Goal: Task Accomplishment & Management: Complete application form

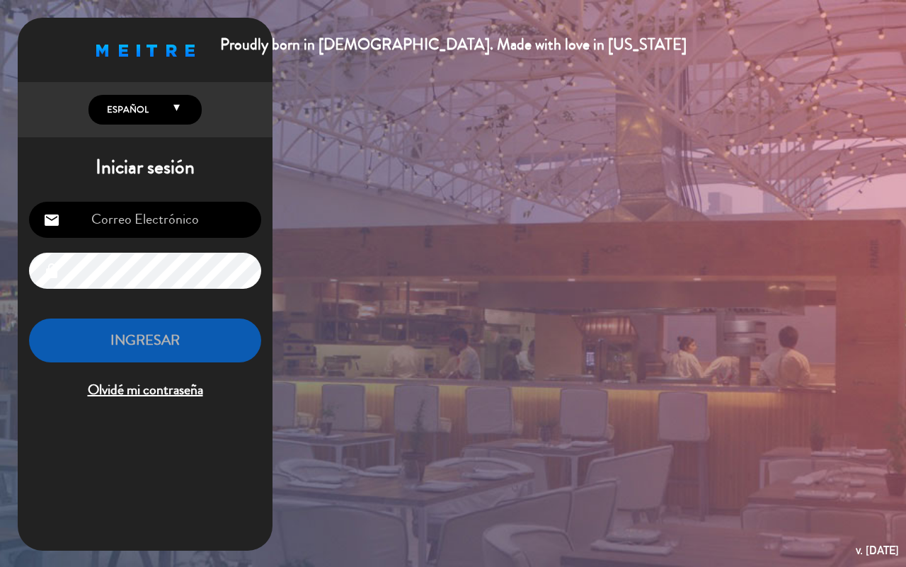
type input "[EMAIL_ADDRESS][DOMAIN_NAME]"
click at [144, 349] on button "INGRESAR" at bounding box center [145, 341] width 232 height 45
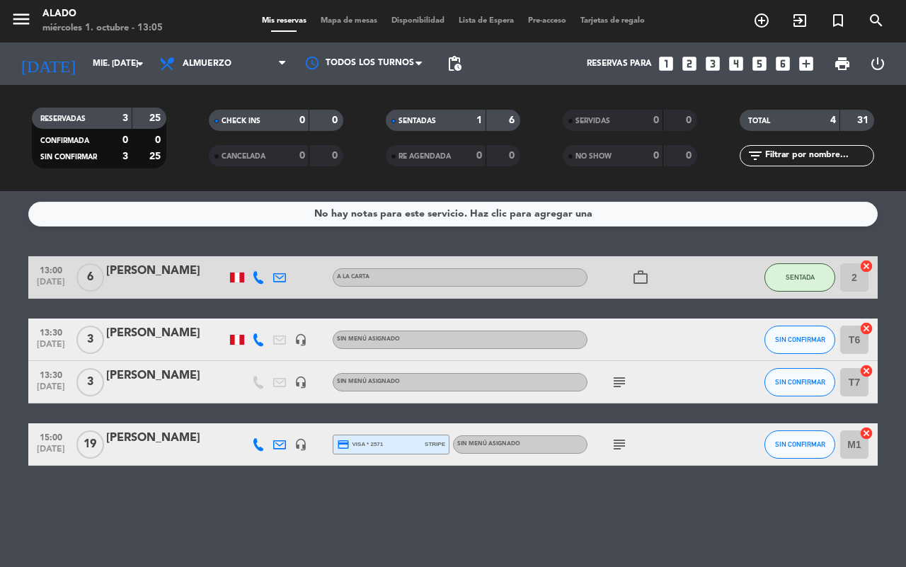
click at [719, 66] on icon "looks_3" at bounding box center [713, 64] width 18 height 18
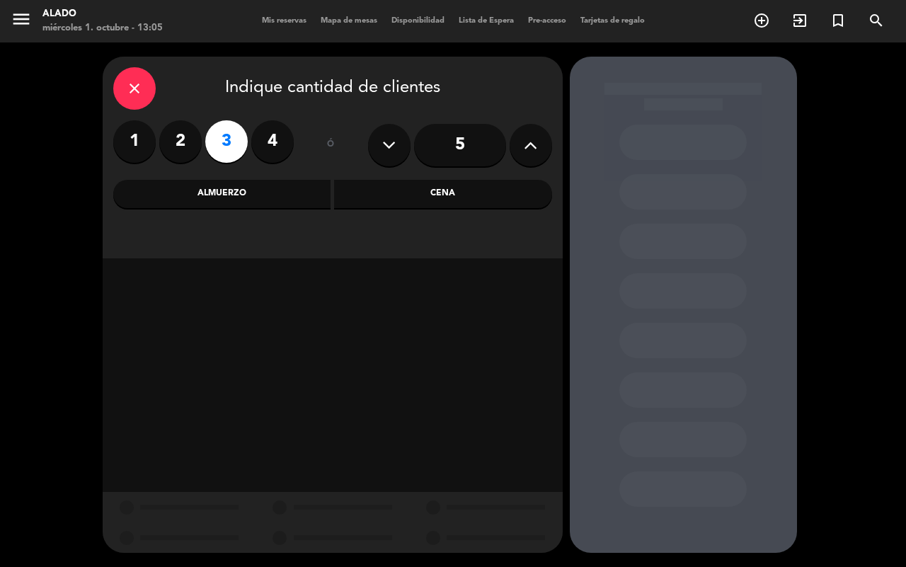
click at [437, 200] on div "Cena" at bounding box center [443, 194] width 218 height 28
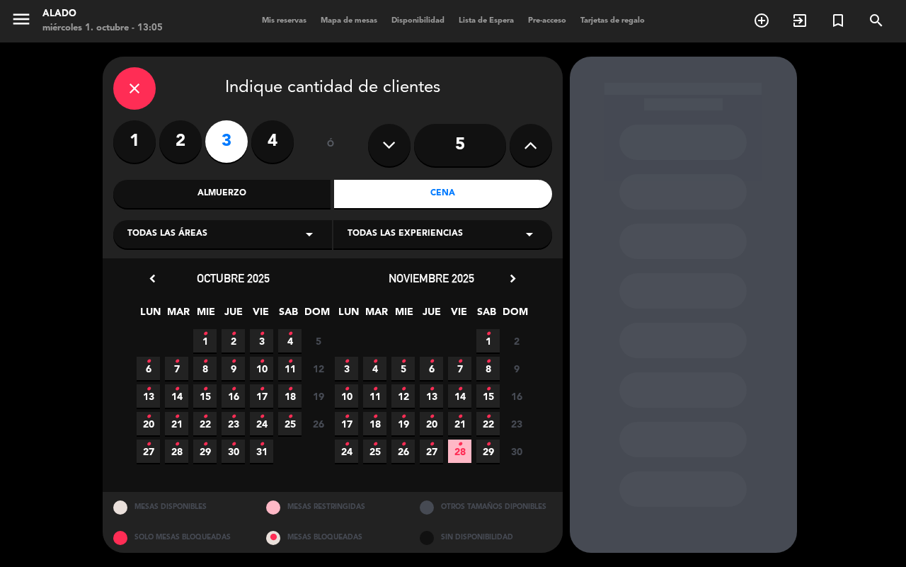
click at [209, 338] on span "1 •" at bounding box center [204, 340] width 23 height 23
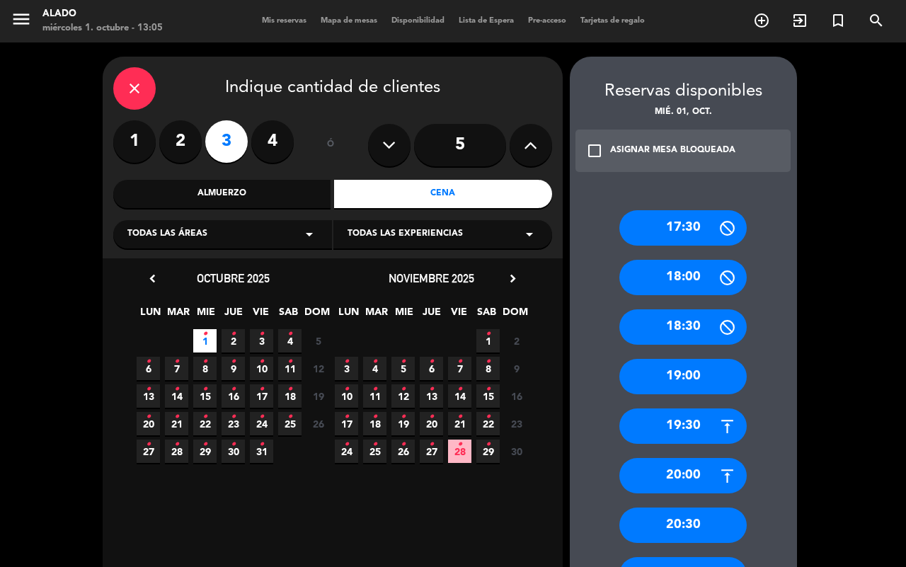
click at [702, 376] on div "19:00" at bounding box center [682, 376] width 127 height 35
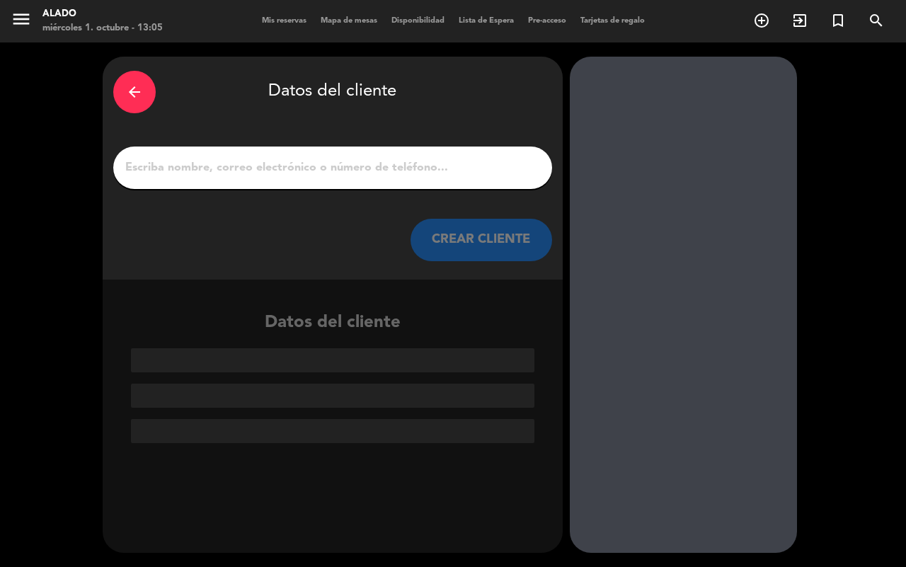
click at [231, 170] on input "1" at bounding box center [333, 168] width 418 height 20
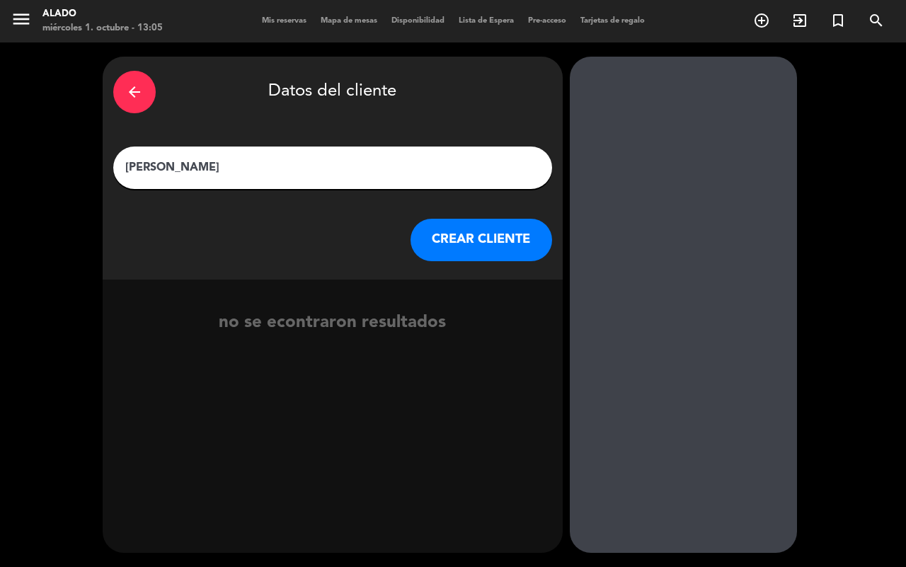
type input "[PERSON_NAME]"
click at [500, 251] on button "CREAR CLIENTE" at bounding box center [482, 240] width 142 height 42
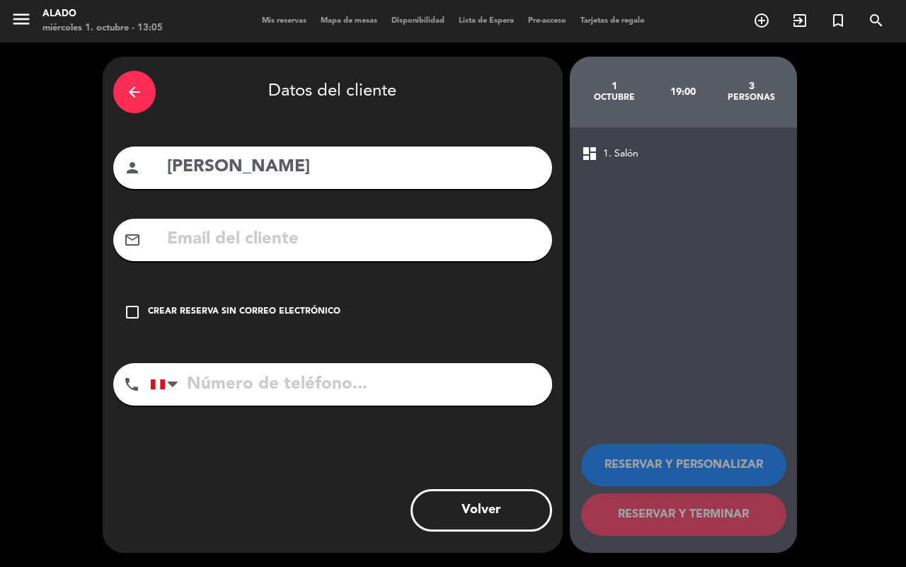
click at [132, 309] on icon "check_box_outline_blank" at bounding box center [132, 312] width 17 height 17
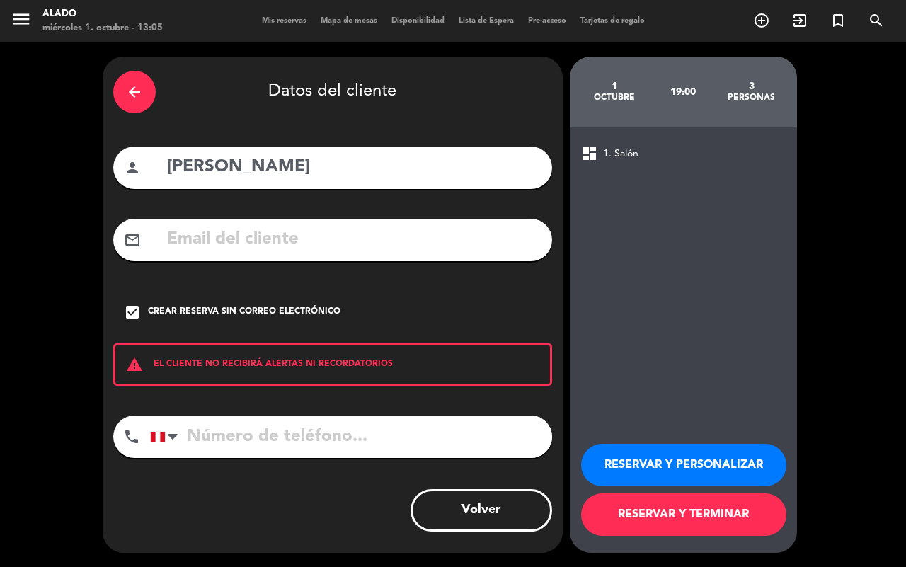
click at [250, 446] on input "tel" at bounding box center [351, 436] width 402 height 42
type input "969360545"
click at [680, 462] on button "RESERVAR Y PERSONALIZAR" at bounding box center [683, 465] width 205 height 42
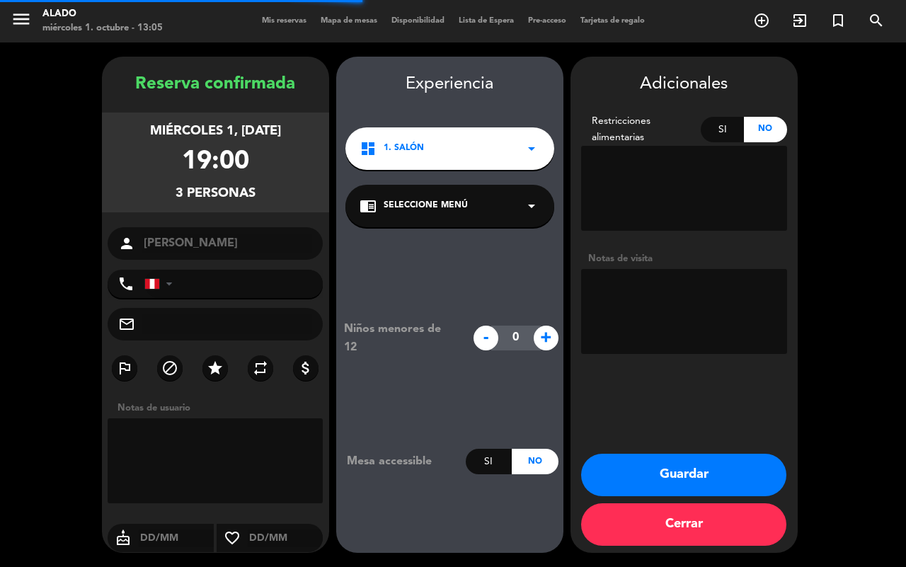
type input "[PHONE_NUMBER]"
click at [663, 291] on textarea at bounding box center [684, 311] width 206 height 85
type textarea "Desea Salon"
click at [723, 471] on button "Guardar" at bounding box center [683, 475] width 205 height 42
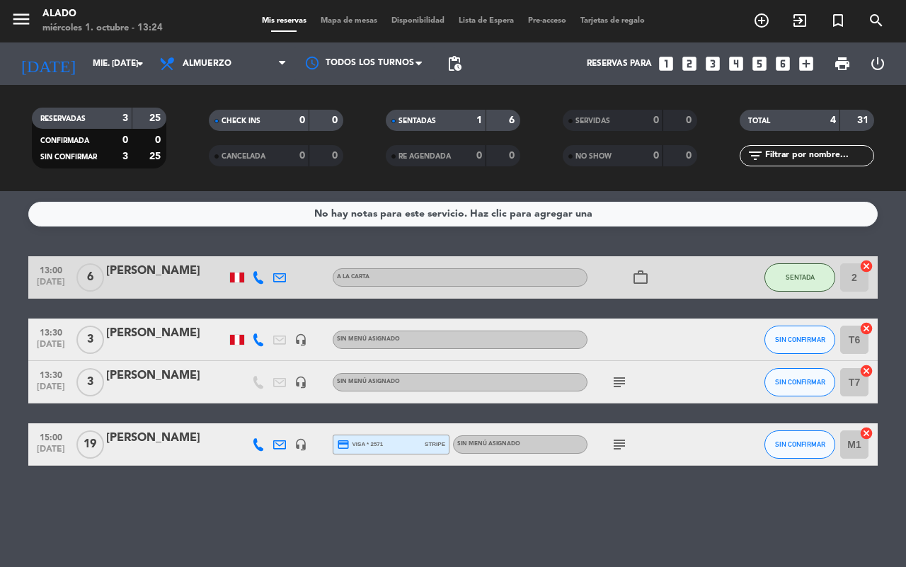
click at [733, 61] on icon "looks_4" at bounding box center [736, 64] width 18 height 18
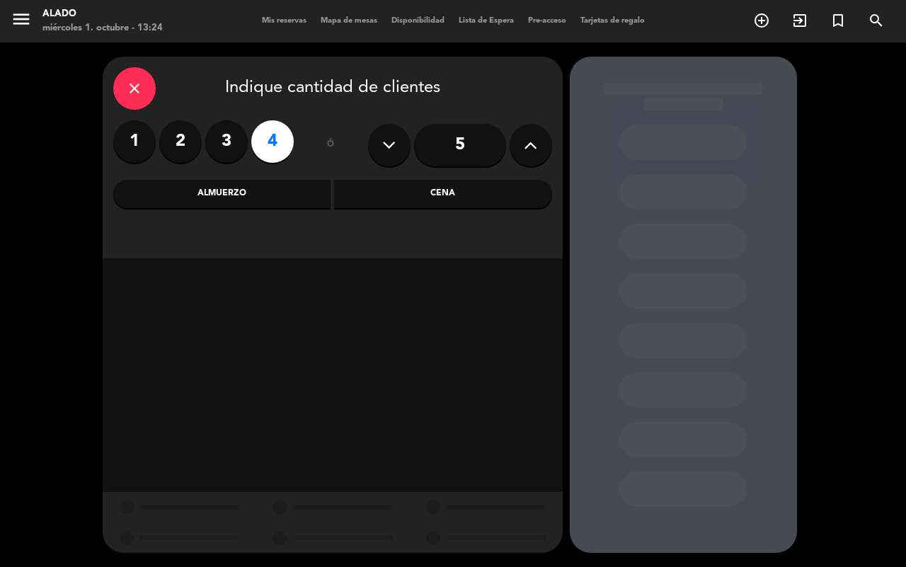
click at [479, 189] on div "Cena" at bounding box center [443, 194] width 218 height 28
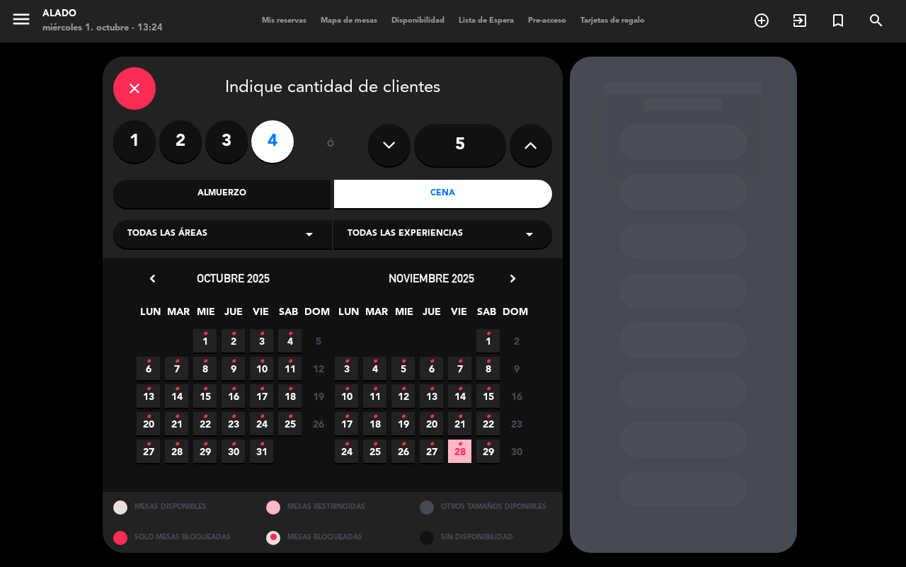
click at [206, 338] on icon "•" at bounding box center [204, 334] width 5 height 23
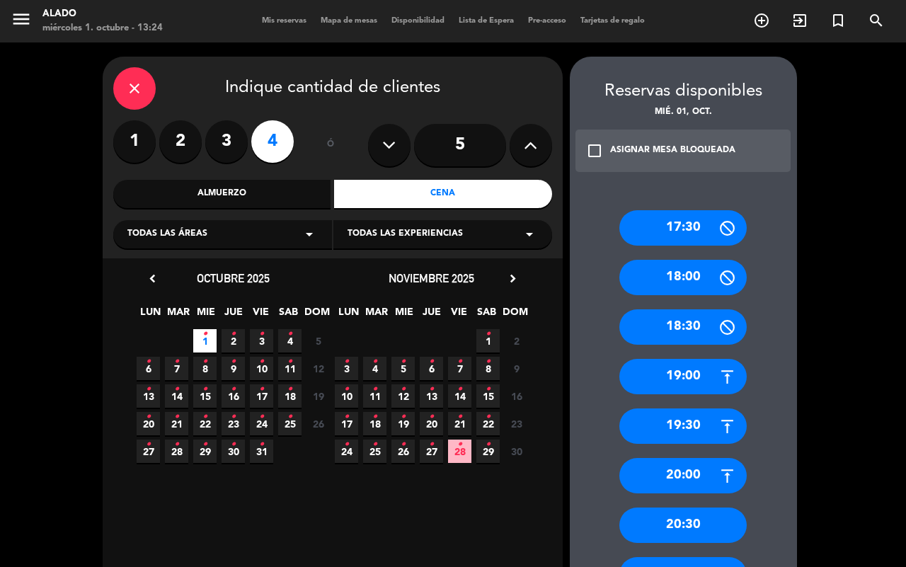
click at [706, 379] on div "19:00" at bounding box center [682, 376] width 127 height 35
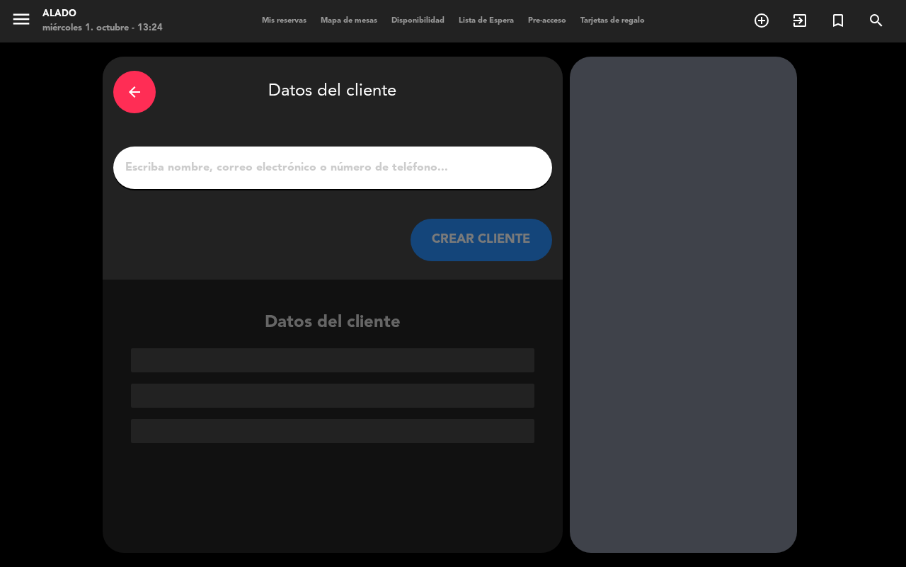
click at [328, 161] on input "1" at bounding box center [333, 168] width 418 height 20
type input "a"
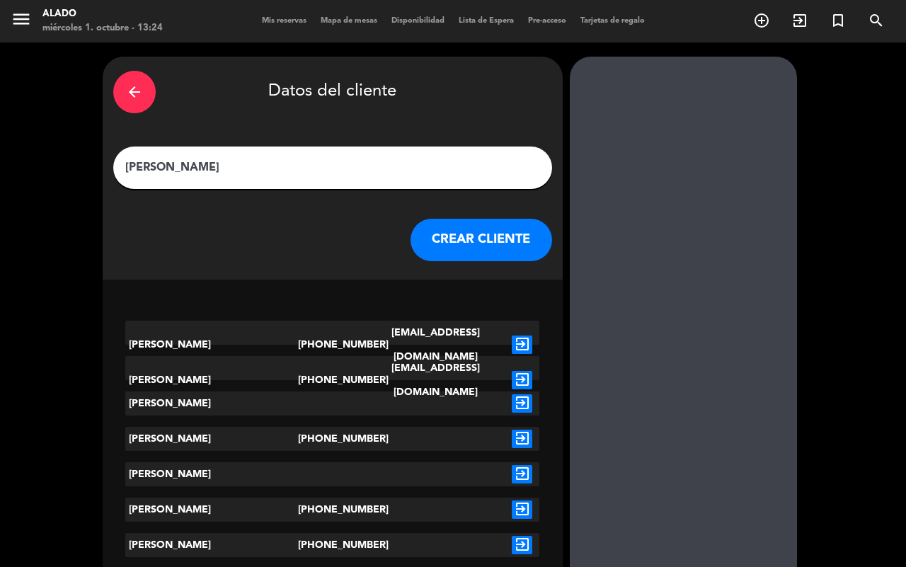
type input "[PERSON_NAME]"
click at [521, 336] on icon "exit_to_app" at bounding box center [522, 345] width 21 height 18
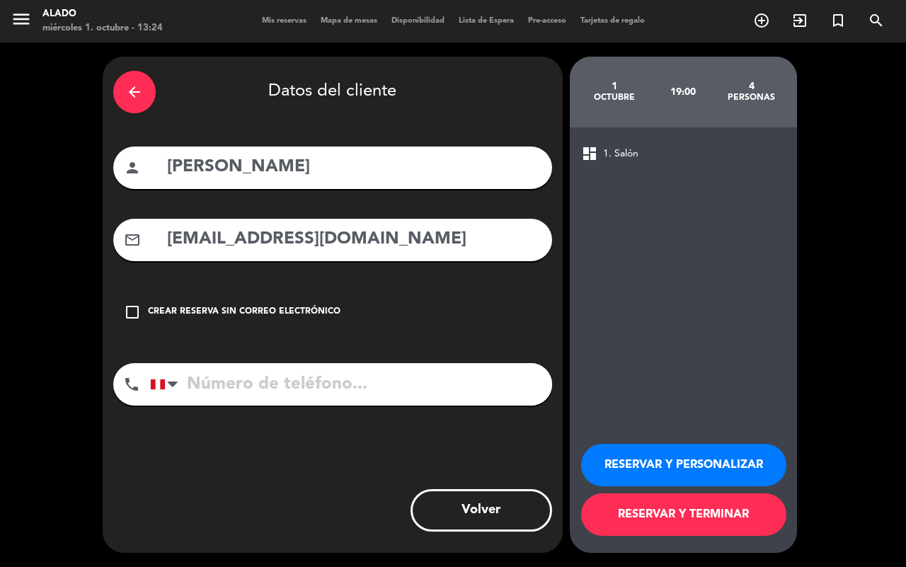
type input "[PHONE_NUMBER]"
drag, startPoint x: 396, startPoint y: 246, endPoint x: 146, endPoint y: 282, distance: 253.2
click at [146, 280] on div "arrow_back Datos del cliente person [PERSON_NAME] mail_outline [EMAIL_ADDRESS][…" at bounding box center [333, 305] width 460 height 496
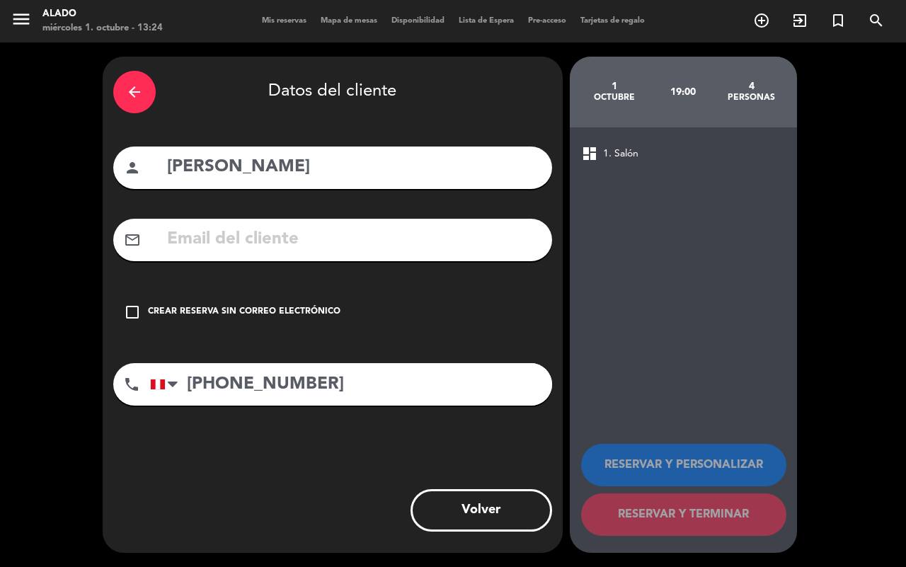
click at [139, 311] on icon "check_box_outline_blank" at bounding box center [132, 312] width 17 height 17
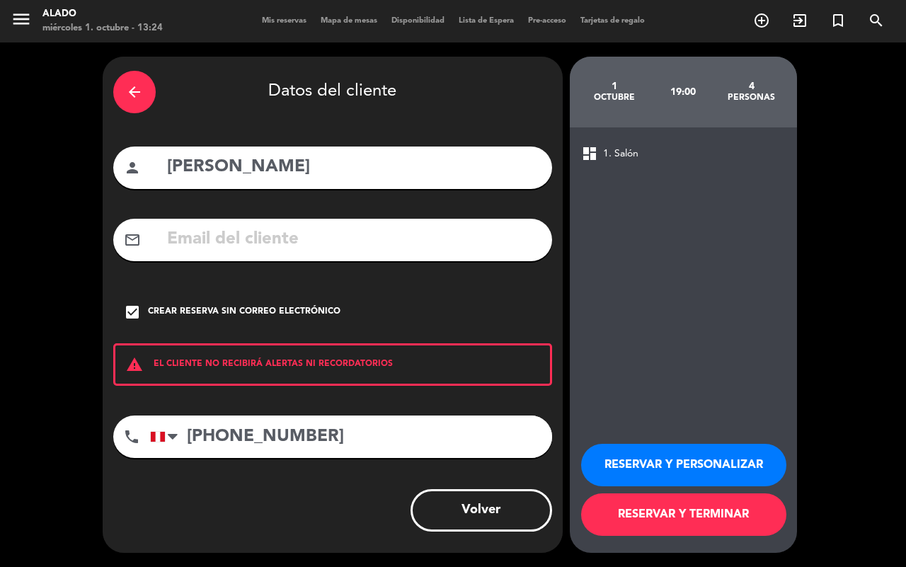
drag, startPoint x: 311, startPoint y: 430, endPoint x: 185, endPoint y: 471, distance: 132.3
click at [181, 461] on div "phone [GEOGRAPHIC_DATA] +1 [GEOGRAPHIC_DATA] +44 [GEOGRAPHIC_DATA] ([GEOGRAPHIC…" at bounding box center [332, 441] width 439 height 52
type input "989174560"
click at [737, 511] on button "RESERVAR Y TERMINAR" at bounding box center [683, 514] width 205 height 42
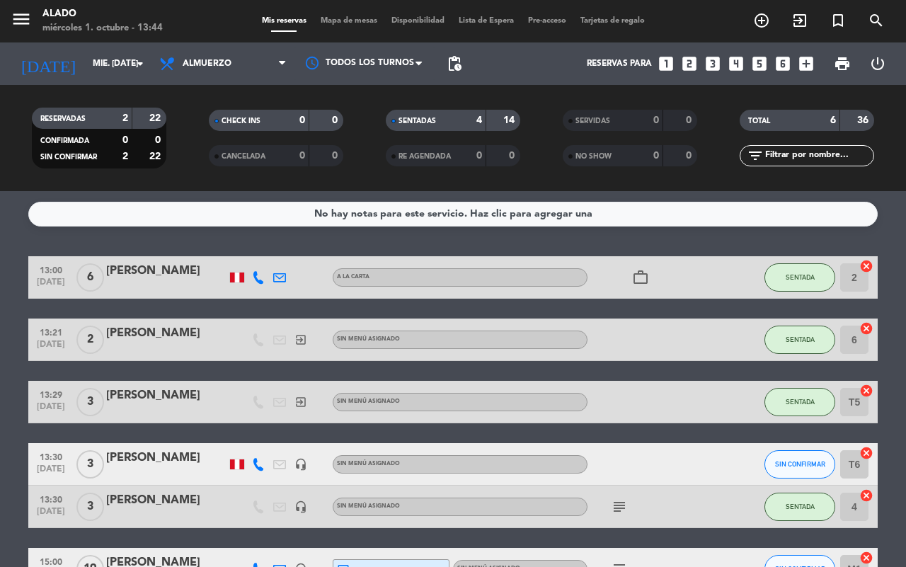
click at [712, 68] on icon "looks_3" at bounding box center [713, 64] width 18 height 18
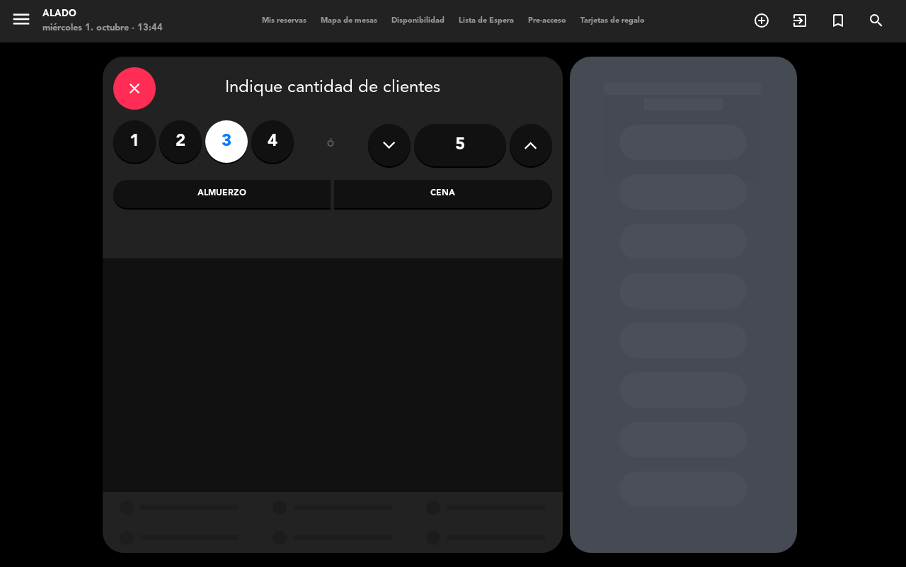
click at [447, 197] on div "Cena" at bounding box center [443, 194] width 218 height 28
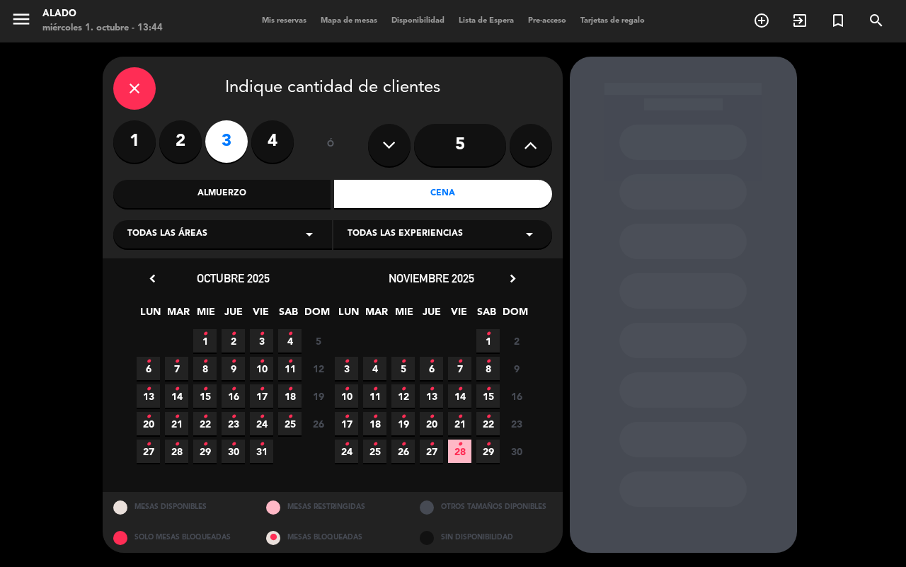
click at [203, 340] on icon "•" at bounding box center [204, 334] width 5 height 23
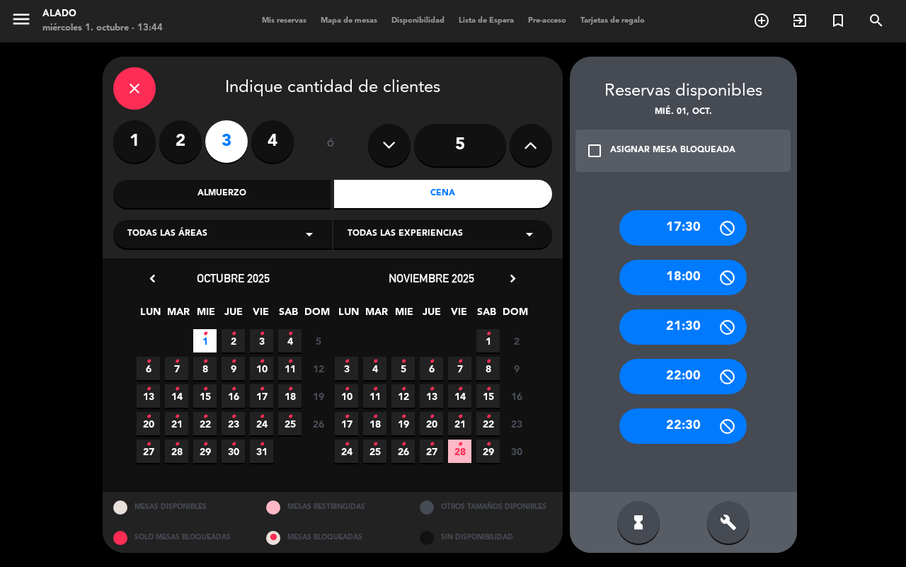
click at [713, 517] on div "build" at bounding box center [728, 522] width 42 height 42
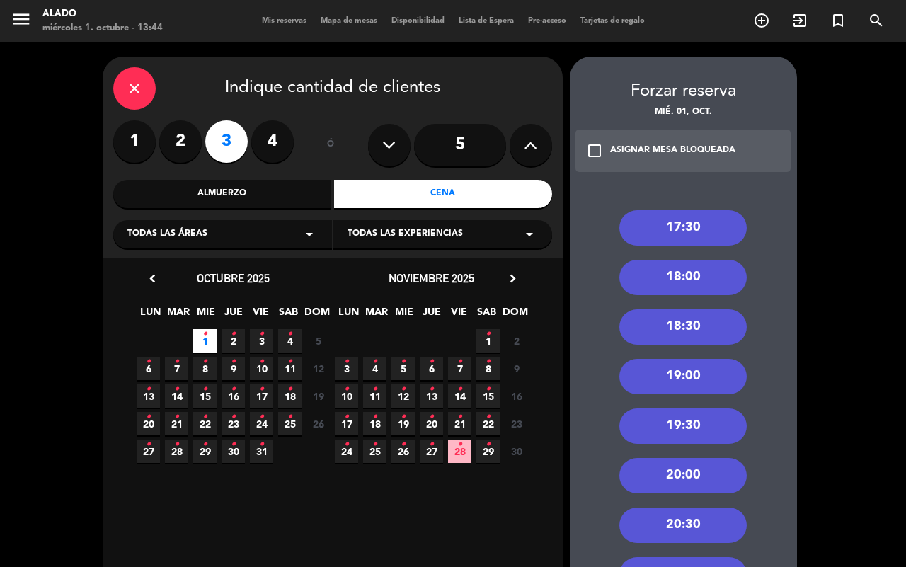
click at [696, 469] on div "20:00" at bounding box center [682, 475] width 127 height 35
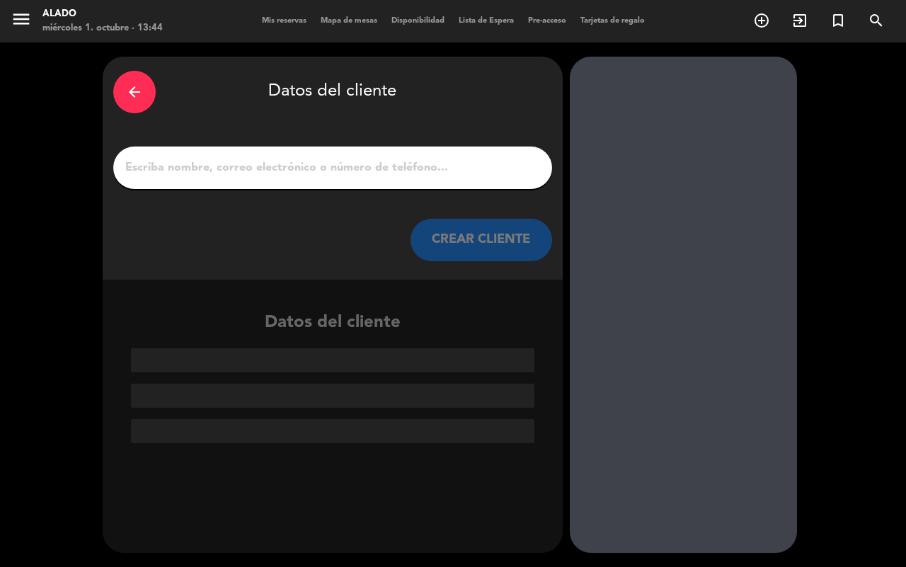
click at [386, 173] on input "1" at bounding box center [333, 168] width 418 height 20
type input "v"
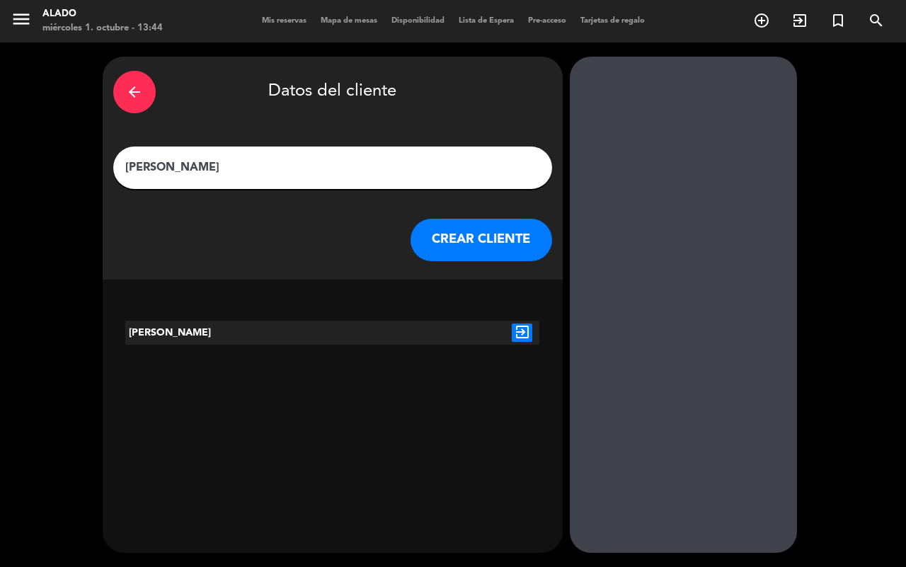
type input "[PERSON_NAME]"
click at [524, 334] on icon "exit_to_app" at bounding box center [522, 332] width 21 height 18
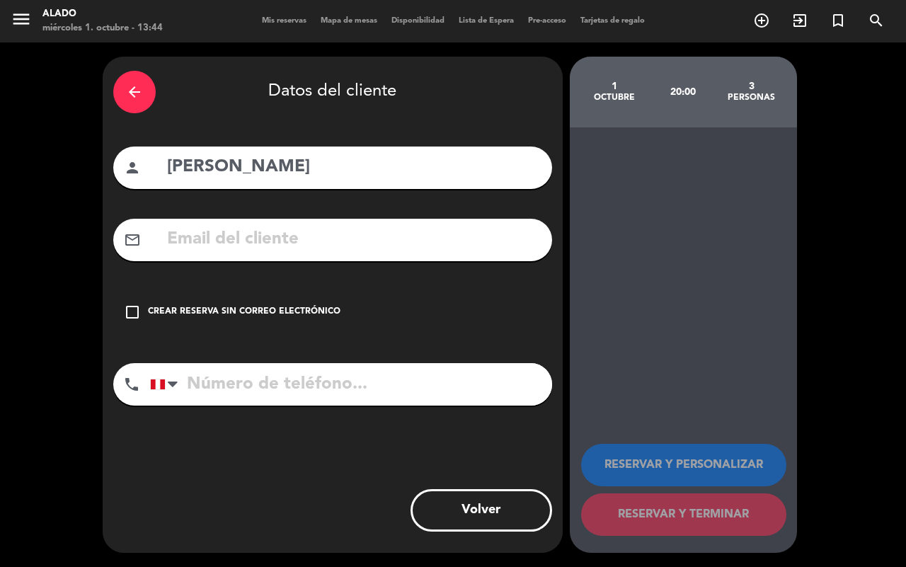
click at [134, 309] on icon "check_box_outline_blank" at bounding box center [132, 312] width 17 height 17
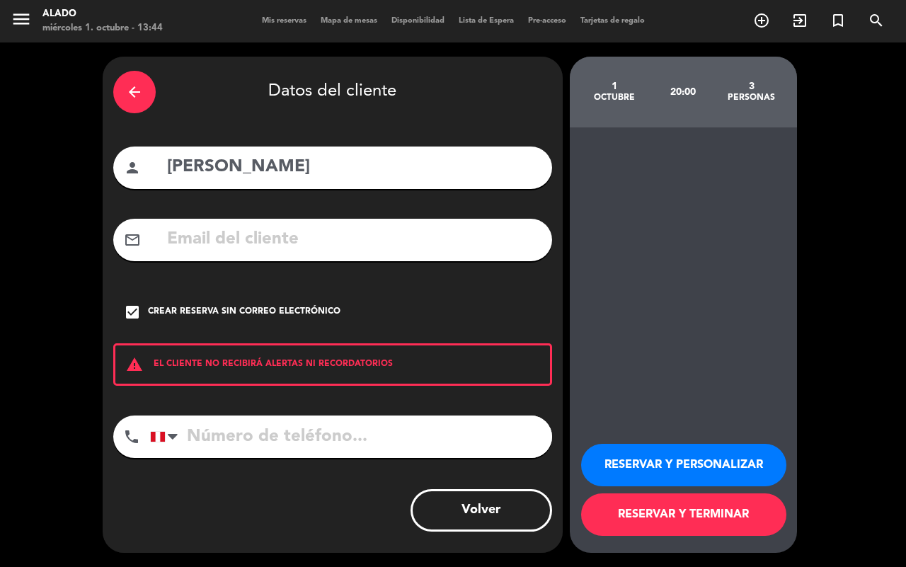
click at [226, 440] on input "tel" at bounding box center [351, 436] width 402 height 42
type input "997585056"
click at [711, 524] on button "RESERVAR Y TERMINAR" at bounding box center [683, 514] width 205 height 42
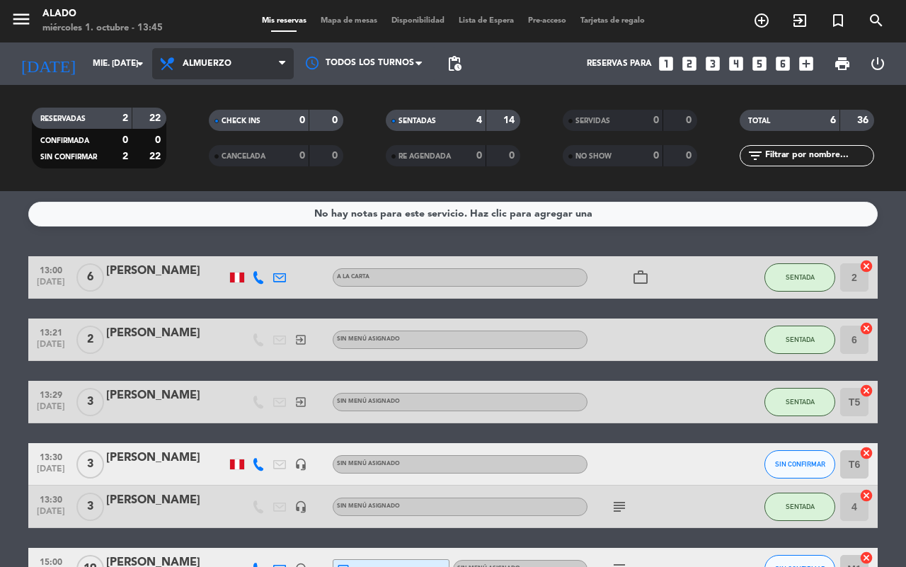
click at [235, 72] on span "Almuerzo" at bounding box center [223, 63] width 142 height 31
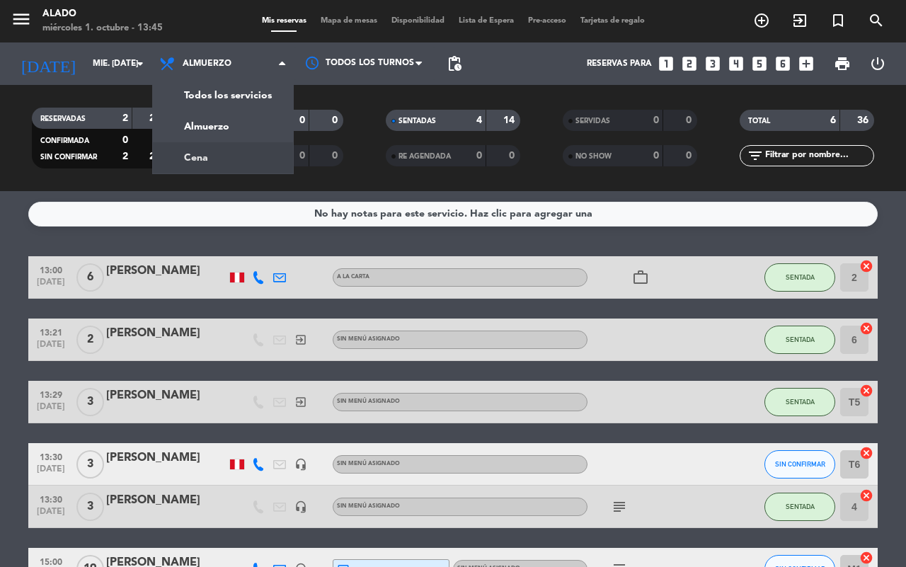
click at [216, 156] on div "menu Alado miércoles 1. octubre - 13:45 Mis reservas Mapa de mesas Disponibilid…" at bounding box center [453, 95] width 906 height 191
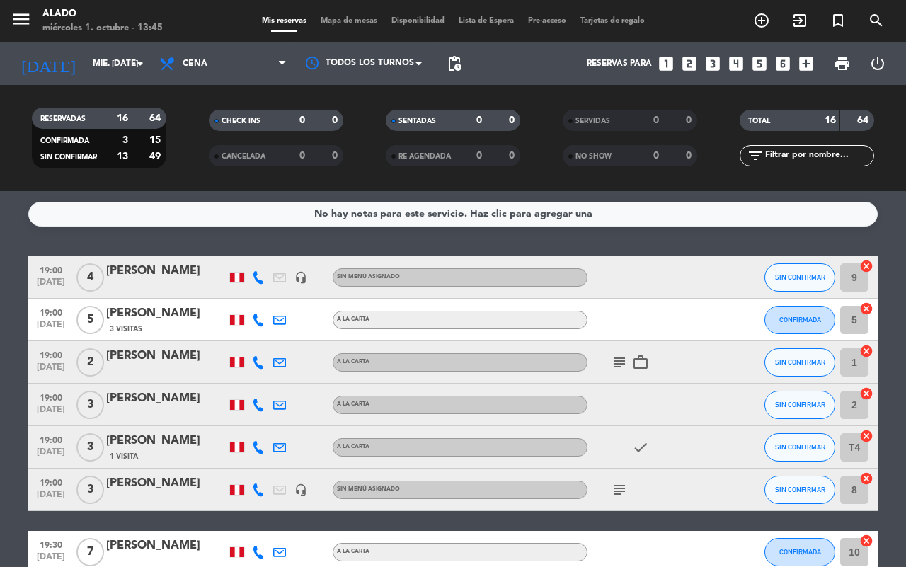
scroll to position [499, 0]
